Goal: Task Accomplishment & Management: Manage account settings

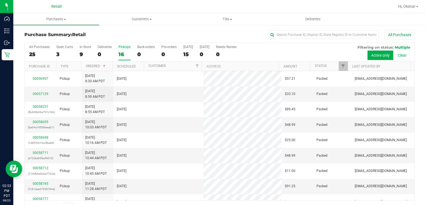
click at [126, 47] on div "PickUps" at bounding box center [125, 47] width 12 height 4
click at [0, 0] on input "PickUps 16" at bounding box center [0, 0] width 0 height 0
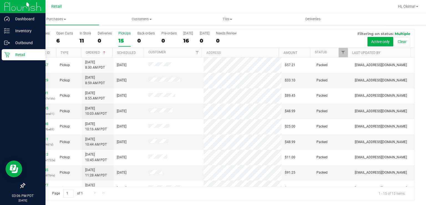
click at [8, 58] on div "Retail" at bounding box center [24, 54] width 44 height 11
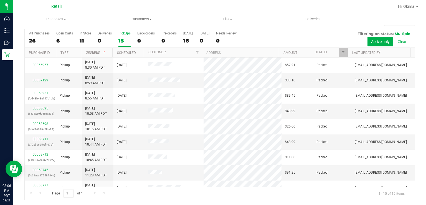
click at [125, 40] on div "15" at bounding box center [125, 40] width 12 height 6
click at [0, 0] on input "PickUps 15" at bounding box center [0, 0] width 0 height 0
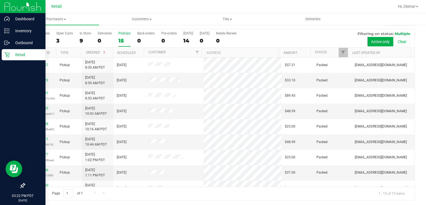
click at [7, 59] on div "Retail" at bounding box center [24, 54] width 44 height 11
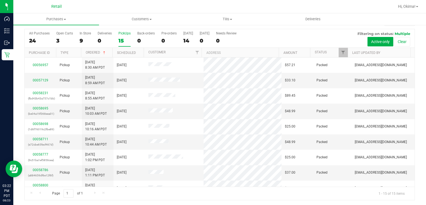
click at [125, 40] on div "15" at bounding box center [125, 40] width 12 height 6
click at [0, 0] on input "PickUps 15" at bounding box center [0, 0] width 0 height 0
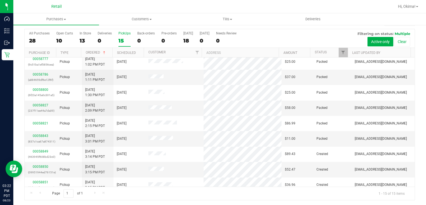
scroll to position [100, 0]
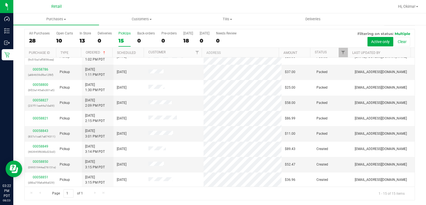
click at [127, 40] on div "15" at bounding box center [125, 40] width 12 height 6
click at [0, 0] on input "PickUps 15" at bounding box center [0, 0] width 0 height 0
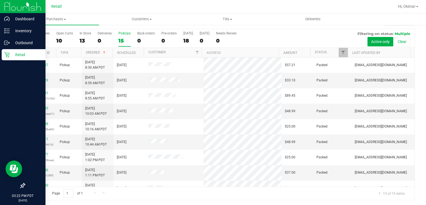
click at [7, 58] on div "Retail" at bounding box center [24, 54] width 44 height 11
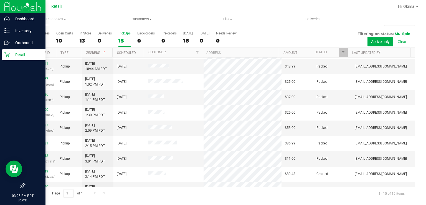
scroll to position [100, 0]
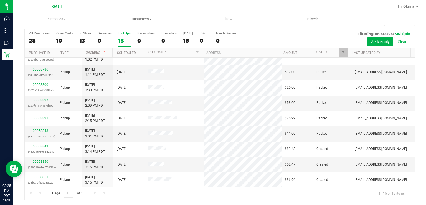
click at [121, 38] on div "15" at bounding box center [125, 40] width 12 height 6
click at [0, 0] on input "PickUps 15" at bounding box center [0, 0] width 0 height 0
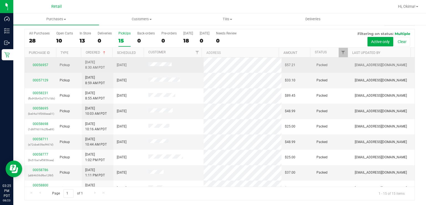
click at [145, 57] on td at bounding box center [174, 64] width 59 height 15
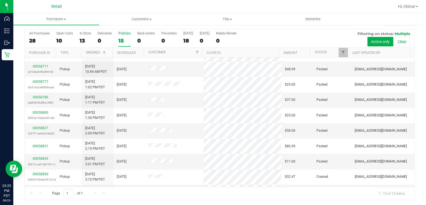
scroll to position [100, 0]
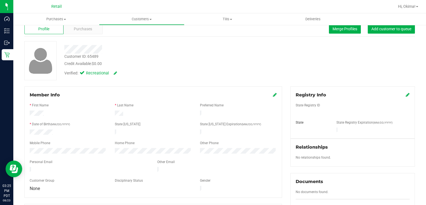
click at [85, 33] on div "Purchases" at bounding box center [83, 29] width 39 height 11
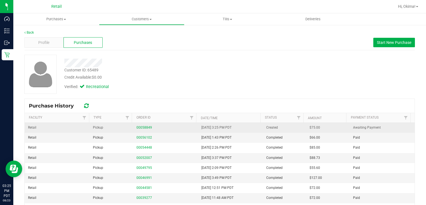
click at [142, 129] on div "00058849" at bounding box center [166, 127] width 58 height 5
click at [143, 127] on link "00058849" at bounding box center [145, 127] width 16 height 4
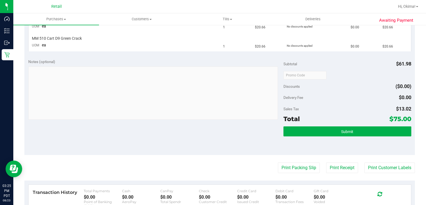
scroll to position [182, 0]
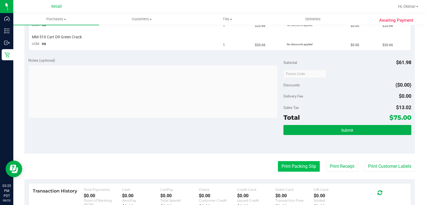
click at [301, 166] on button "Print Packing Slip" at bounding box center [299, 166] width 42 height 11
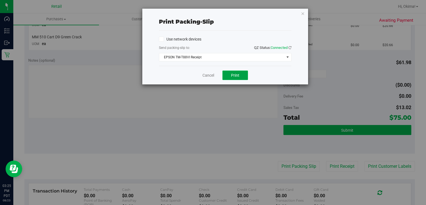
click at [245, 74] on button "Print" at bounding box center [236, 74] width 26 height 9
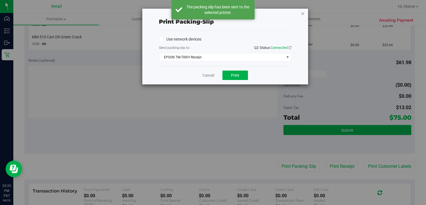
click at [303, 11] on icon "button" at bounding box center [303, 13] width 4 height 7
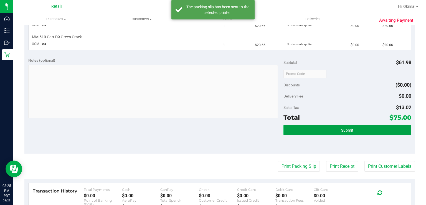
click at [367, 127] on button "Submit" at bounding box center [348, 130] width 128 height 10
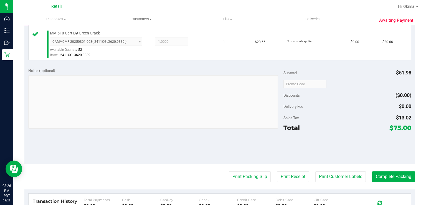
scroll to position [239, 0]
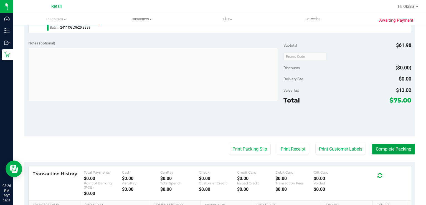
click at [398, 145] on button "Complete Packing" at bounding box center [393, 149] width 43 height 11
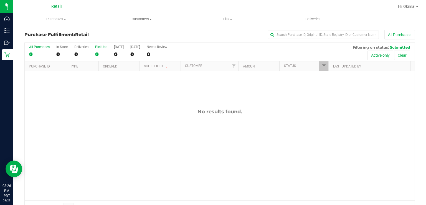
click at [98, 53] on div "0" at bounding box center [101, 54] width 12 height 6
click at [0, 0] on input "PickUps 0" at bounding box center [0, 0] width 0 height 0
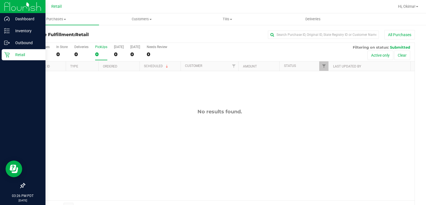
click at [10, 56] on p "Retail" at bounding box center [26, 54] width 33 height 7
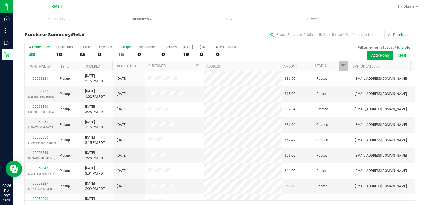
click at [127, 49] on label "PickUps 16" at bounding box center [125, 52] width 12 height 15
click at [0, 0] on input "PickUps 16" at bounding box center [0, 0] width 0 height 0
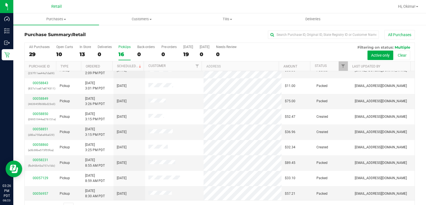
scroll to position [14, 0]
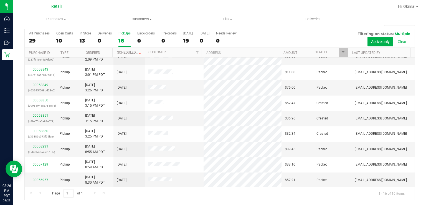
click at [120, 40] on div "16" at bounding box center [125, 40] width 12 height 6
click at [0, 0] on input "PickUps 16" at bounding box center [0, 0] width 0 height 0
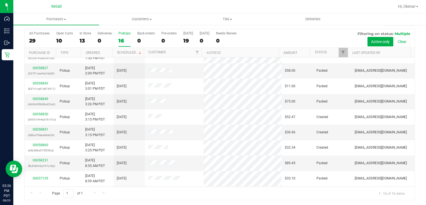
scroll to position [116, 0]
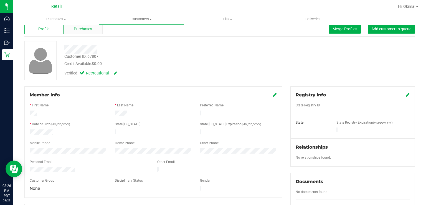
click at [89, 33] on div "Purchases" at bounding box center [83, 29] width 39 height 11
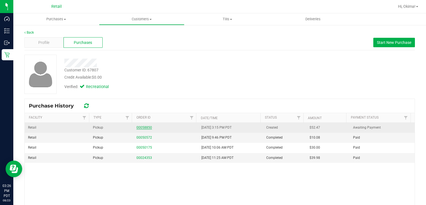
click at [143, 126] on link "00058850" at bounding box center [145, 127] width 16 height 4
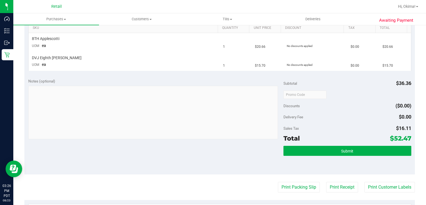
scroll to position [144, 0]
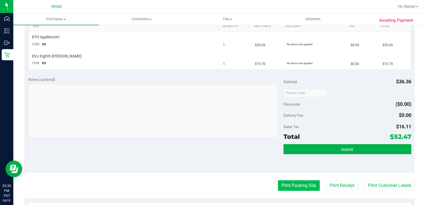
click at [301, 186] on button "Print Packing Slip" at bounding box center [299, 185] width 42 height 11
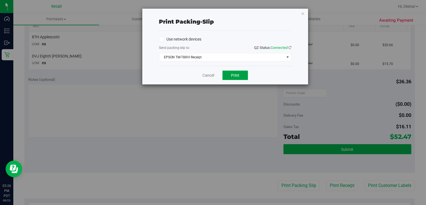
click at [243, 77] on button "Print" at bounding box center [236, 74] width 26 height 9
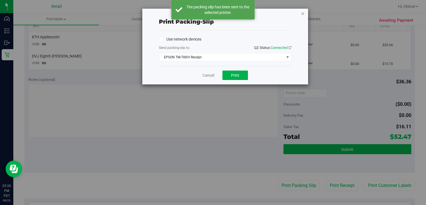
click at [304, 11] on icon "button" at bounding box center [303, 13] width 4 height 7
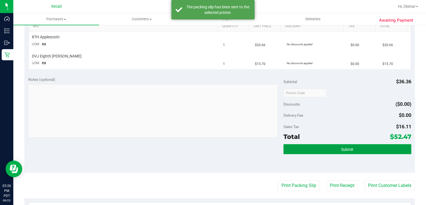
click at [353, 152] on button "Submit" at bounding box center [348, 149] width 128 height 10
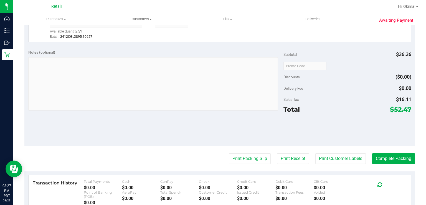
scroll to position [201, 0]
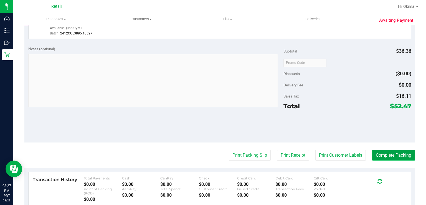
click at [391, 154] on button "Complete Packing" at bounding box center [393, 155] width 43 height 11
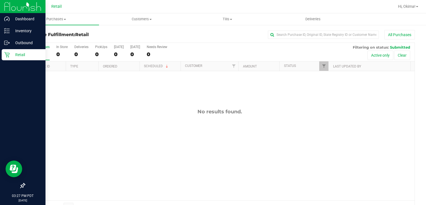
click at [11, 59] on div "Retail" at bounding box center [24, 54] width 44 height 11
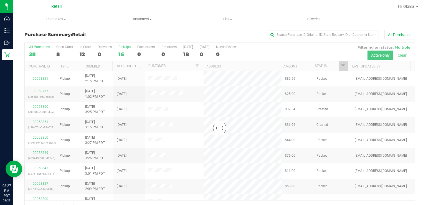
click at [119, 54] on div "16" at bounding box center [125, 54] width 12 height 6
click at [0, 0] on input "PickUps 16" at bounding box center [0, 0] width 0 height 0
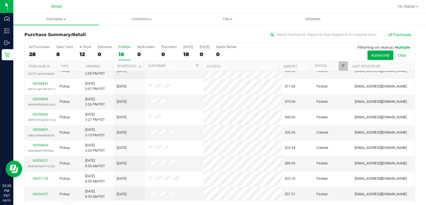
scroll to position [116, 0]
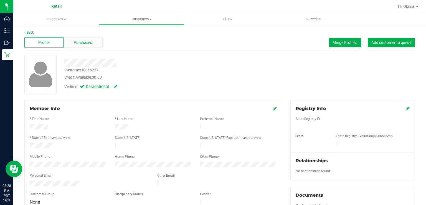
click at [83, 42] on span "Purchases" at bounding box center [83, 43] width 18 height 6
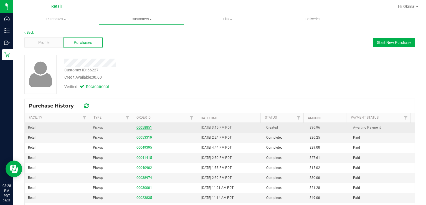
click at [145, 126] on link "00058851" at bounding box center [145, 127] width 16 height 4
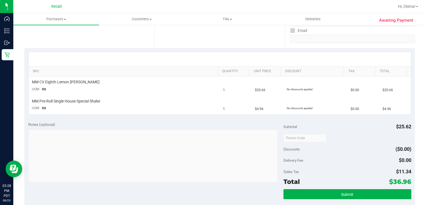
scroll to position [147, 0]
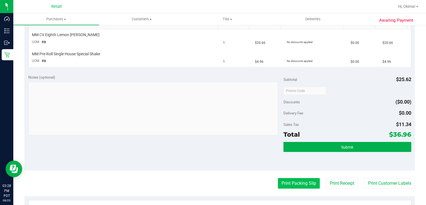
click at [301, 181] on button "Print Packing Slip" at bounding box center [299, 183] width 42 height 11
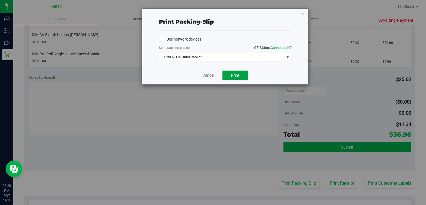
click at [237, 73] on span "Print" at bounding box center [235, 75] width 8 height 4
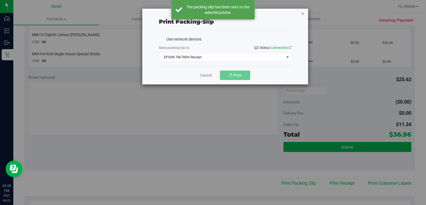
click at [304, 13] on icon "button" at bounding box center [303, 13] width 4 height 7
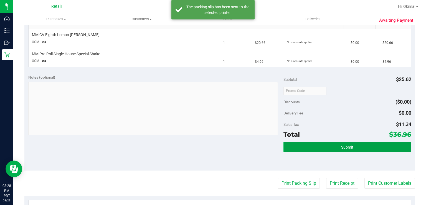
click at [357, 142] on button "Submit" at bounding box center [348, 147] width 128 height 10
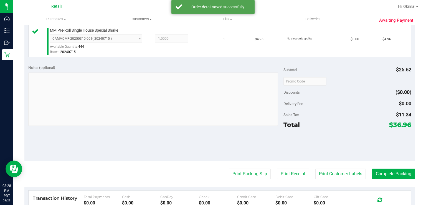
scroll to position [183, 0]
click at [382, 174] on button "Complete Packing" at bounding box center [393, 173] width 43 height 11
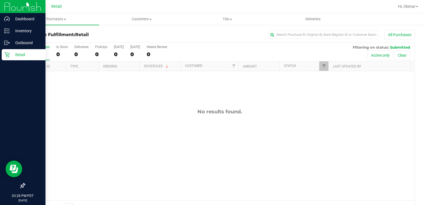
click at [9, 60] on div "Retail" at bounding box center [24, 54] width 44 height 11
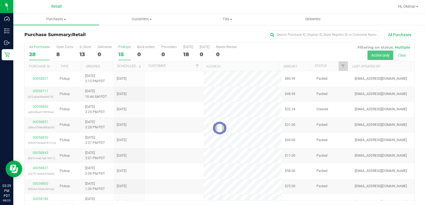
click at [125, 51] on div "15" at bounding box center [125, 54] width 12 height 6
click at [0, 0] on input "PickUps 15" at bounding box center [0, 0] width 0 height 0
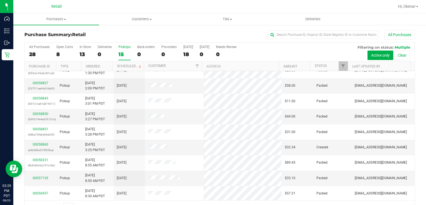
scroll to position [14, 0]
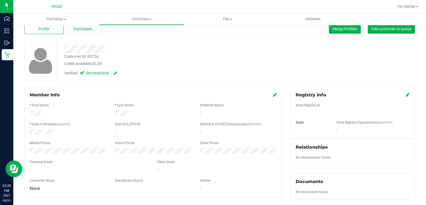
click at [83, 33] on div "Purchases" at bounding box center [83, 29] width 39 height 11
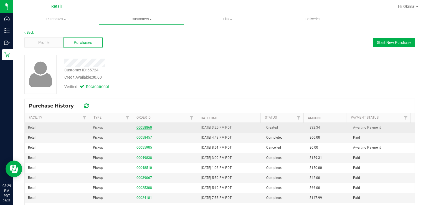
click at [139, 127] on link "00058860" at bounding box center [145, 127] width 16 height 4
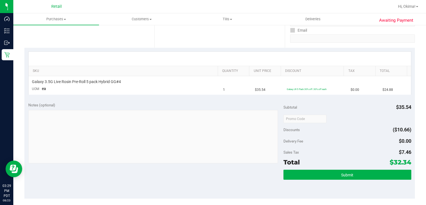
scroll to position [129, 0]
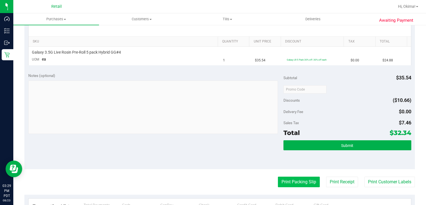
click at [300, 182] on button "Print Packing Slip" at bounding box center [299, 182] width 42 height 11
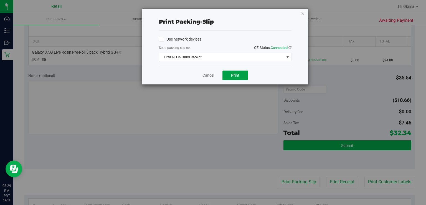
click at [238, 75] on span "Print" at bounding box center [235, 75] width 8 height 4
click at [304, 13] on icon "button" at bounding box center [303, 13] width 4 height 7
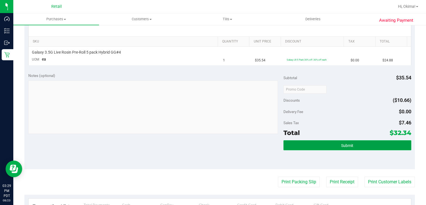
click at [354, 148] on button "Submit" at bounding box center [348, 145] width 128 height 10
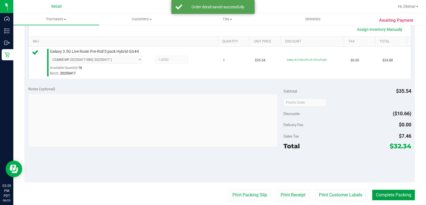
click at [389, 194] on button "Complete Packing" at bounding box center [393, 195] width 43 height 11
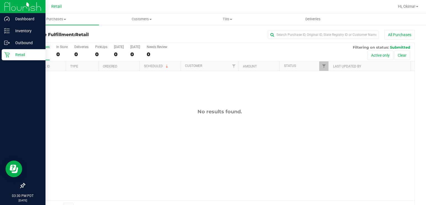
click at [7, 56] on icon at bounding box center [6, 54] width 5 height 5
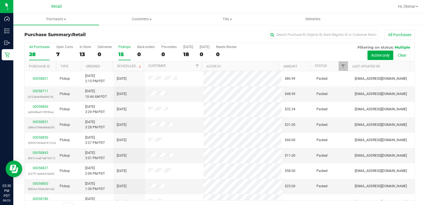
click at [124, 53] on div "15" at bounding box center [125, 54] width 12 height 6
click at [0, 0] on input "PickUps 15" at bounding box center [0, 0] width 0 height 0
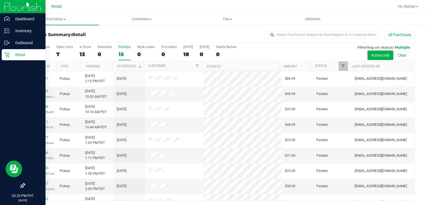
click at [4, 57] on icon at bounding box center [7, 55] width 6 height 6
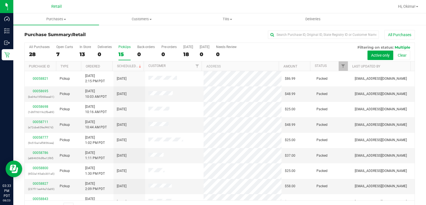
click at [125, 56] on div "15" at bounding box center [125, 54] width 12 height 6
click at [0, 0] on input "PickUps 15" at bounding box center [0, 0] width 0 height 0
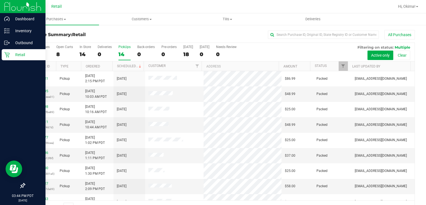
click at [4, 54] on icon at bounding box center [7, 55] width 6 height 6
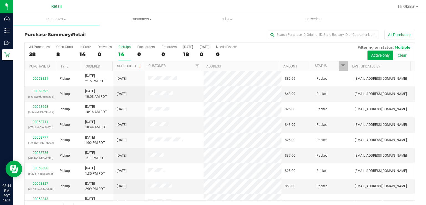
click at [120, 50] on label "PickUps 14" at bounding box center [125, 52] width 12 height 15
click at [0, 0] on input "PickUps 14" at bounding box center [0, 0] width 0 height 0
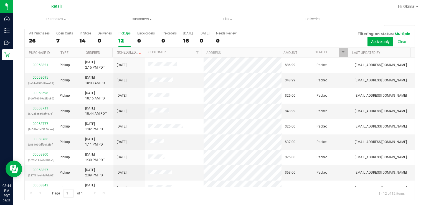
click at [119, 34] on div "PickUps" at bounding box center [125, 33] width 12 height 4
click at [0, 0] on input "PickUps 12" at bounding box center [0, 0] width 0 height 0
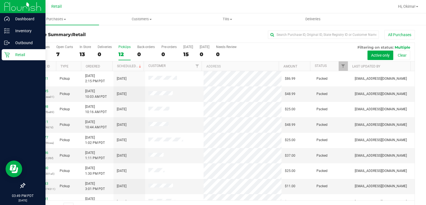
click at [8, 59] on div "Retail" at bounding box center [24, 54] width 44 height 11
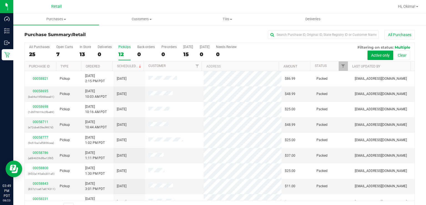
click at [128, 56] on div "12" at bounding box center [125, 54] width 12 height 6
click at [0, 0] on input "PickUps 12" at bounding box center [0, 0] width 0 height 0
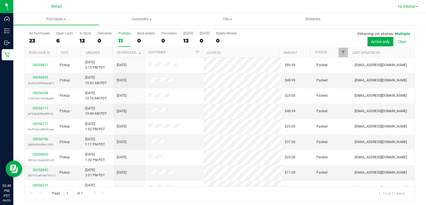
click at [406, 9] on link "Hi, Okima!" at bounding box center [408, 7] width 25 height 6
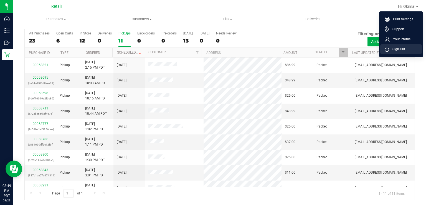
click at [397, 49] on span "Sign Out" at bounding box center [397, 49] width 16 height 6
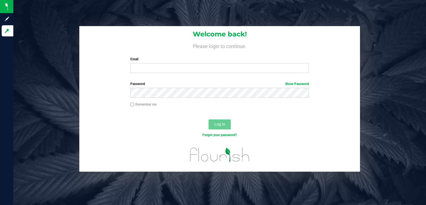
click at [193, 60] on label "Email" at bounding box center [219, 59] width 179 height 5
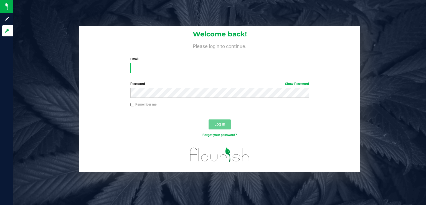
click at [193, 63] on input "Email" at bounding box center [219, 68] width 179 height 10
type input "[EMAIL_ADDRESS][DOMAIN_NAME]"
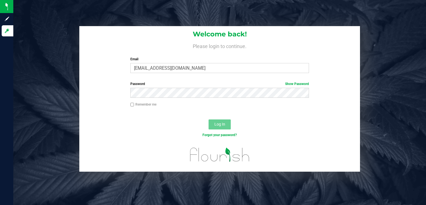
click at [196, 84] on label "Password Show Password" at bounding box center [219, 83] width 179 height 5
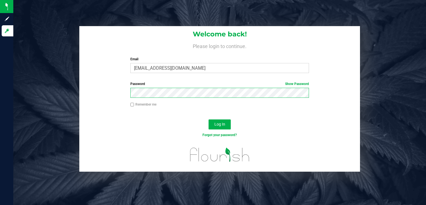
click at [209, 119] on button "Log In" at bounding box center [220, 124] width 22 height 10
